Goal: Navigation & Orientation: Find specific page/section

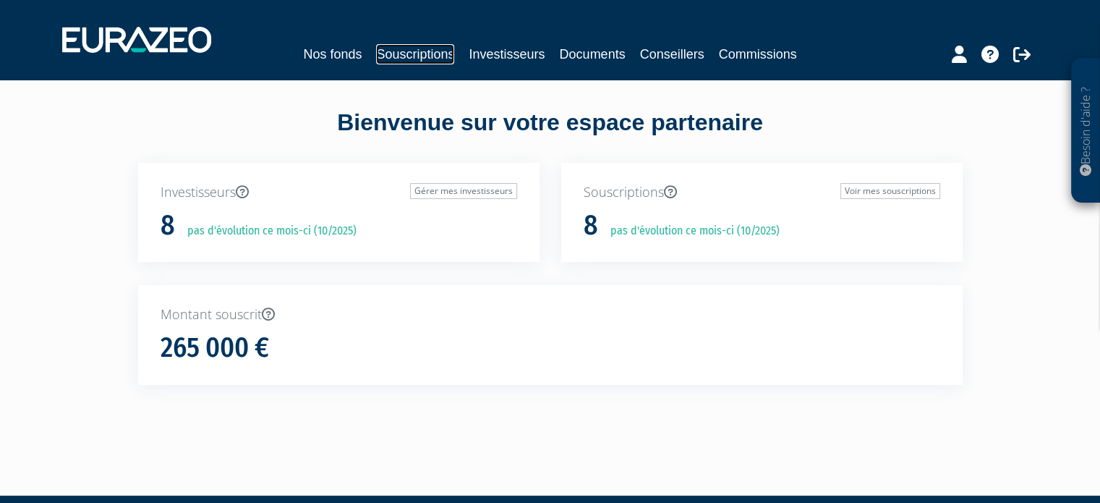
click at [422, 59] on link "Souscriptions" at bounding box center [415, 54] width 78 height 20
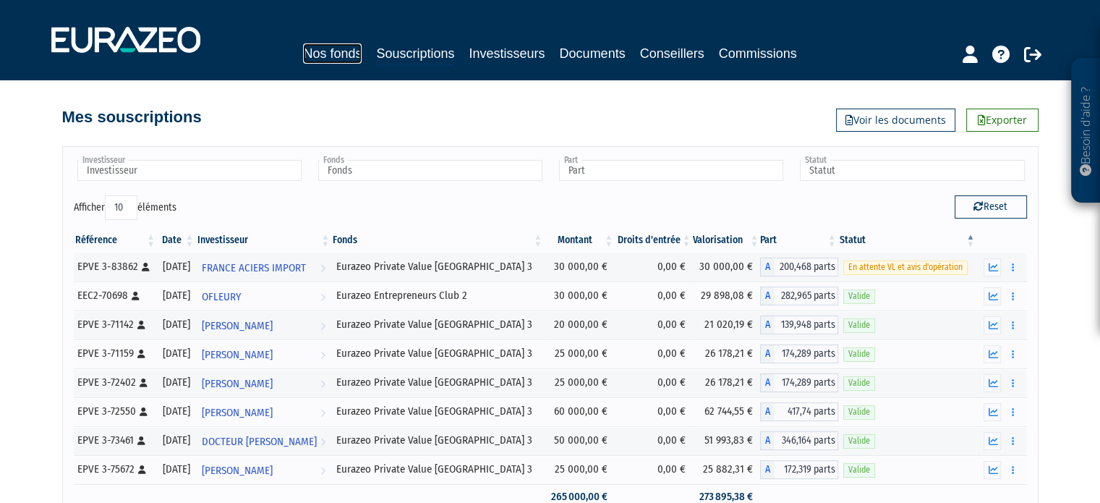
click at [346, 49] on link "Nos fonds" at bounding box center [332, 53] width 59 height 20
